Goal: Task Accomplishment & Management: Manage account settings

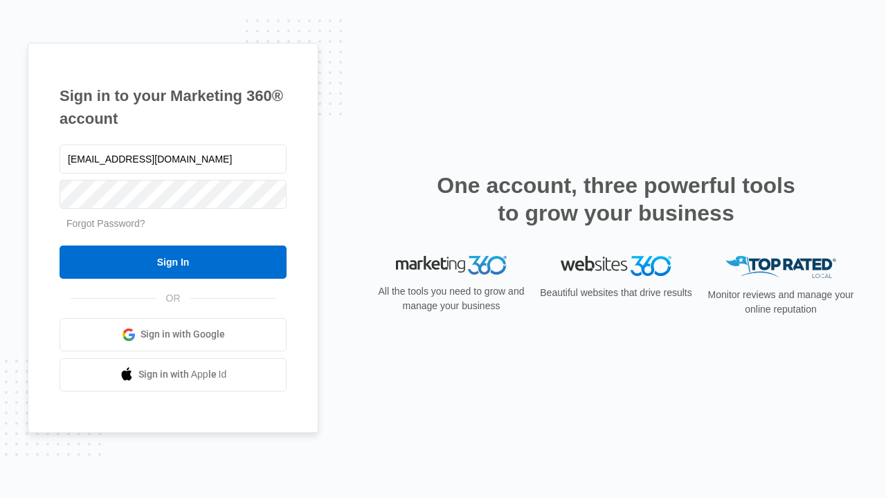
type input "[EMAIL_ADDRESS][DOMAIN_NAME]"
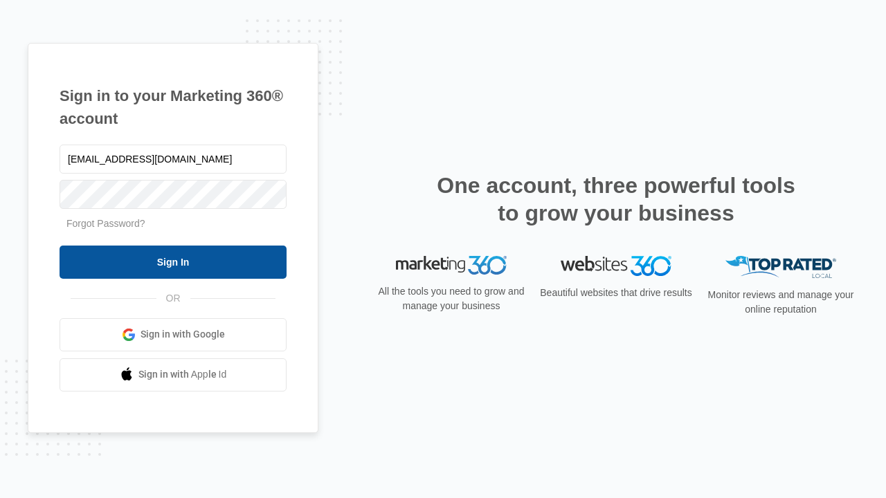
click at [173, 262] on input "Sign In" at bounding box center [173, 262] width 227 height 33
